Goal: Register for event/course

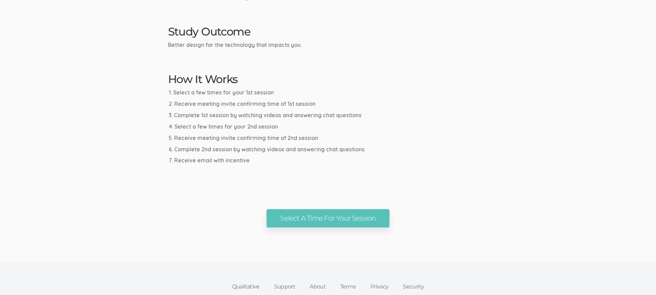
scroll to position [329, 0]
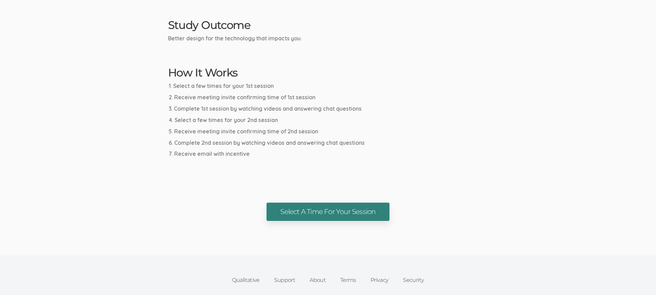
click at [313, 213] on link "Select A Time For Your Session" at bounding box center [327, 211] width 123 height 18
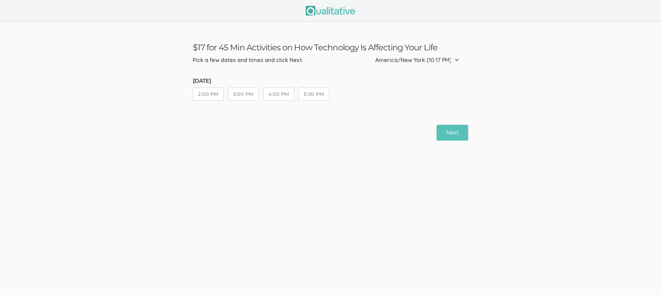
click at [203, 93] on button "2:00 PM" at bounding box center [208, 93] width 31 height 13
click at [447, 132] on button "Next" at bounding box center [453, 133] width 32 height 16
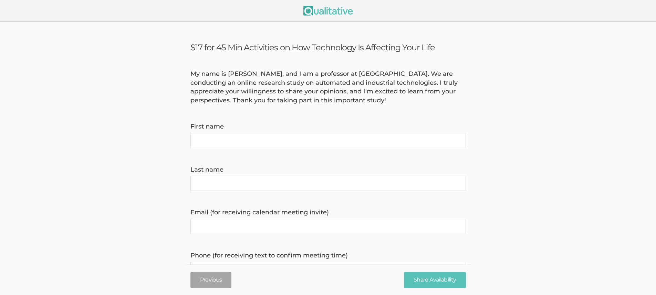
click at [265, 140] on name "First name" at bounding box center [327, 140] width 275 height 15
type name "d"
type name "[PERSON_NAME]"
click at [216, 178] on name "Last name" at bounding box center [327, 183] width 275 height 15
type name "[PERSON_NAME]"
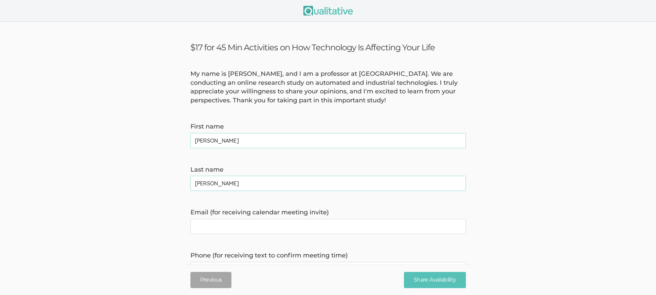
click at [217, 223] on invite\) "Email (for receiving calendar meeting invite)" at bounding box center [327, 226] width 275 height 15
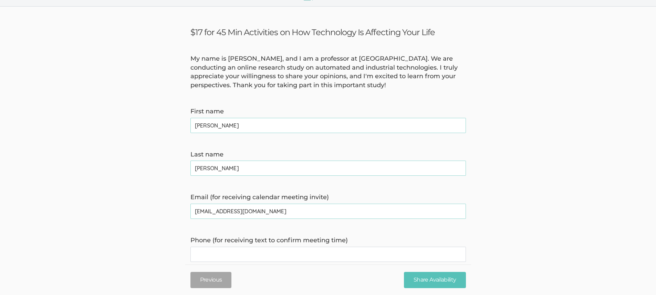
scroll to position [23, 0]
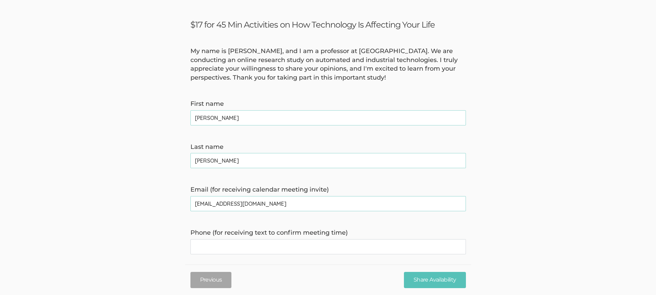
type invite\) "[EMAIL_ADDRESS][DOMAIN_NAME]"
click at [228, 240] on time\) "Phone (for receiving text to confirm meeting time)" at bounding box center [327, 246] width 275 height 15
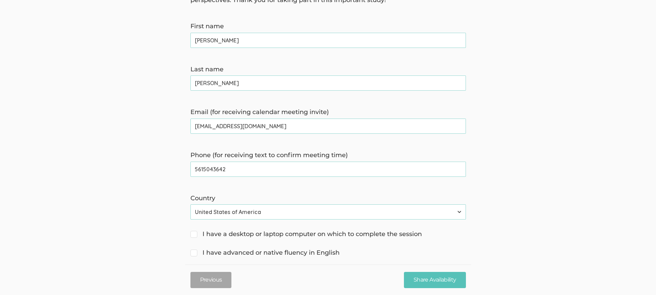
scroll to position [101, 0]
type time\) "5615043642"
click at [334, 234] on span "I have a desktop or laptop computer on which to complete the session" at bounding box center [305, 233] width 231 height 9
click at [195, 234] on input "I have a desktop or laptop computer on which to complete the session" at bounding box center [192, 233] width 4 height 4
checkbox input "true"
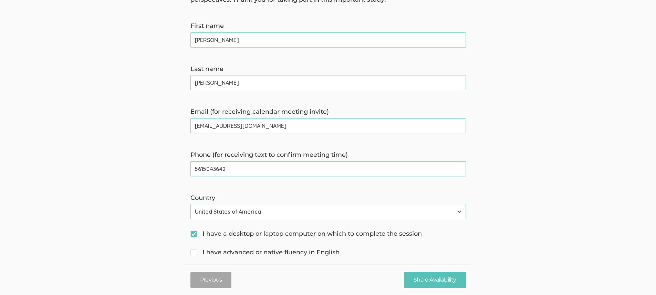
click at [302, 252] on span "I have advanced or native fluency in English" at bounding box center [264, 252] width 149 height 9
click at [195, 252] on input "I have advanced or native fluency in English" at bounding box center [192, 251] width 4 height 4
checkbox input "true"
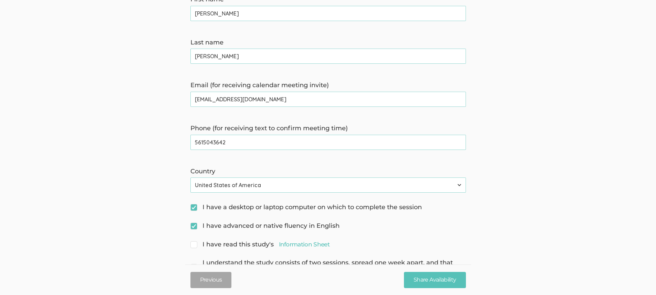
scroll to position [156, 0]
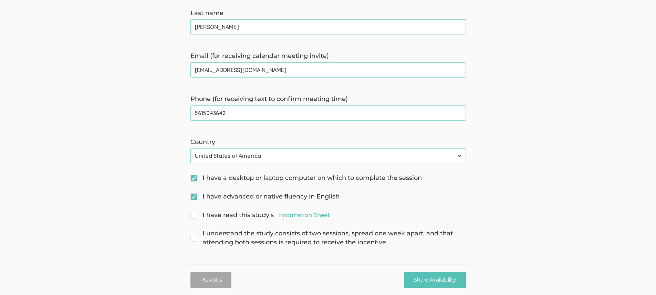
click at [248, 215] on span "I have read this study's Information Sheet" at bounding box center [259, 215] width 139 height 9
click at [195, 215] on input "I have read this study's Information Sheet" at bounding box center [192, 214] width 4 height 4
checkbox input "true"
click at [246, 237] on span "I understand the study consists of two sessions, spread one week apart, and tha…" at bounding box center [327, 238] width 275 height 18
click at [195, 235] on input "I understand the study consists of two sessions, spread one week apart, and tha…" at bounding box center [192, 232] width 4 height 4
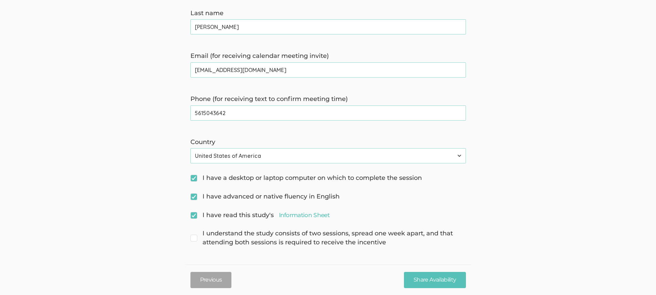
checkbox input "true"
click at [444, 280] on input "Share Availability" at bounding box center [435, 280] width 62 height 16
